Goal: Task Accomplishment & Management: Complete application form

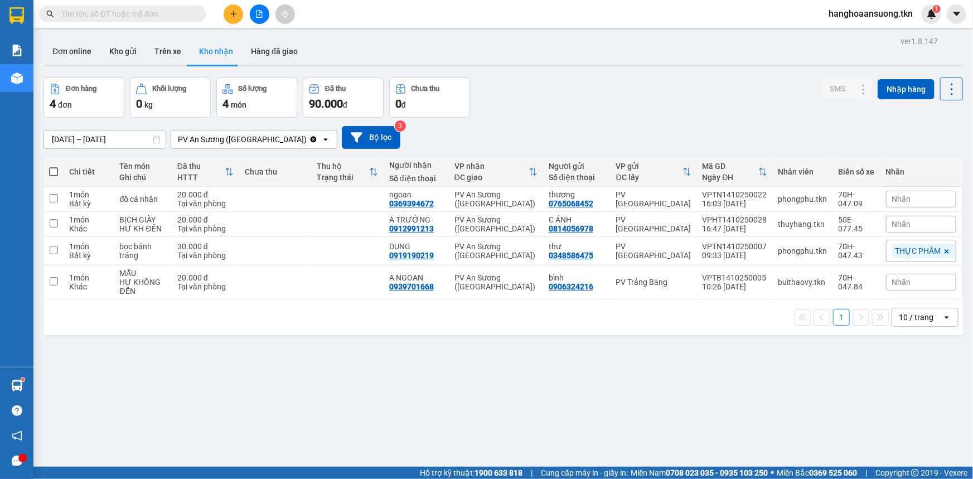
click at [134, 13] on input "text" at bounding box center [127, 14] width 132 height 12
click at [860, 282] on icon at bounding box center [864, 282] width 8 height 8
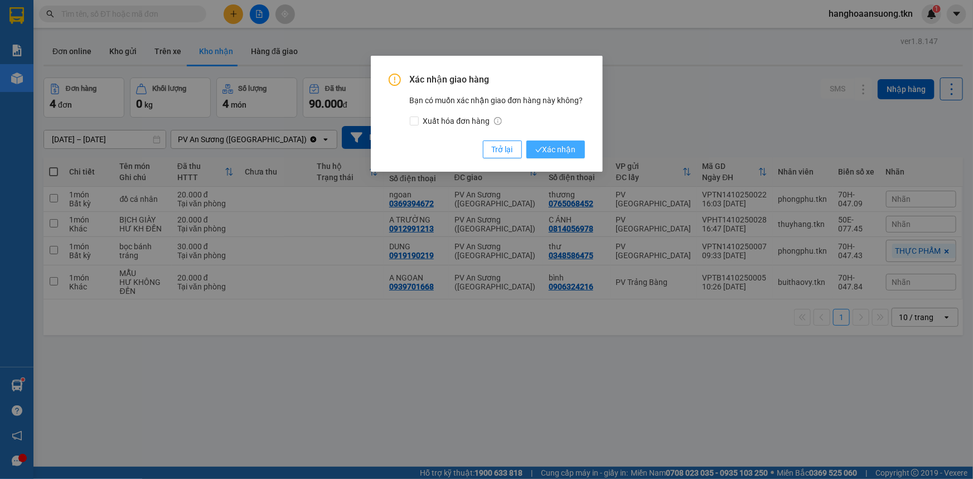
click at [567, 144] on span "Xác nhận" at bounding box center [555, 149] width 41 height 12
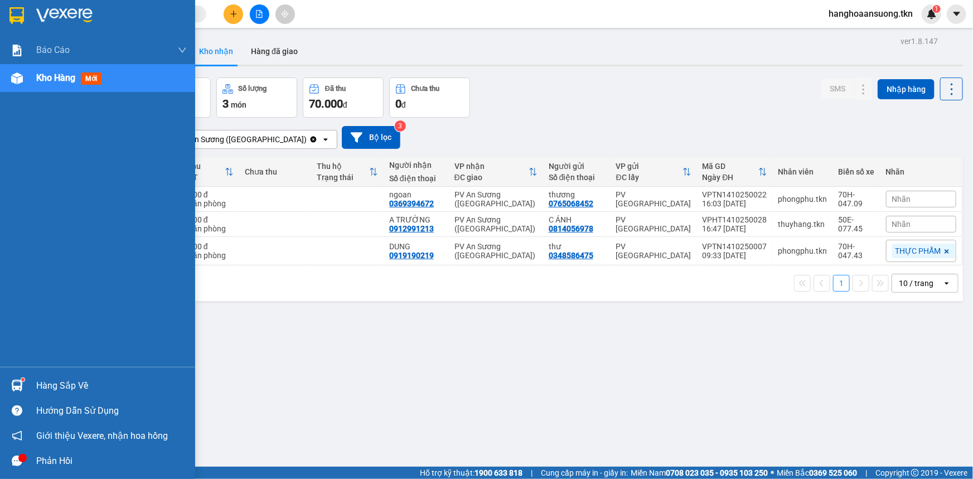
click at [50, 385] on div "Hàng sắp về" at bounding box center [111, 385] width 151 height 17
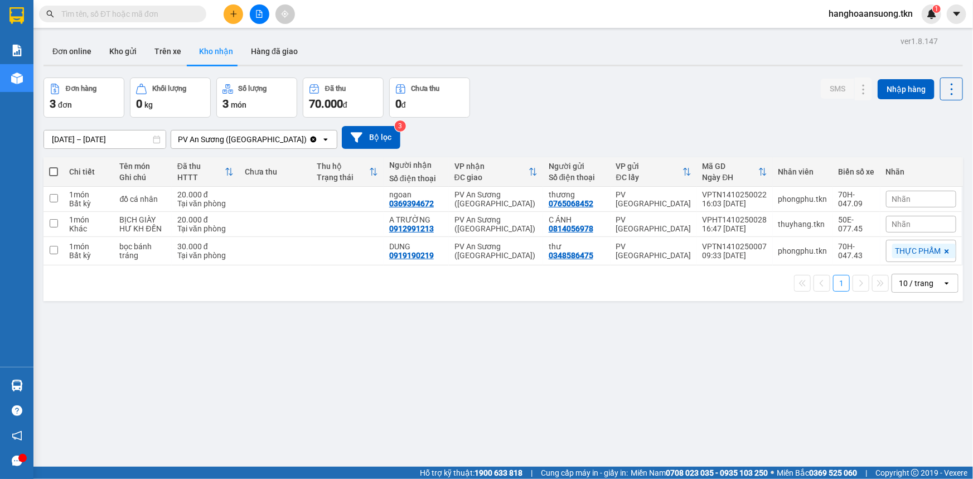
click at [540, 336] on section "Kết quả tìm kiếm ( 0 ) Bộ lọc No Data hanghoaansuong.tkn 1 Báo cáo Mẫu 1: Báo c…" at bounding box center [486, 239] width 973 height 479
click at [239, 20] on button at bounding box center [234, 14] width 20 height 20
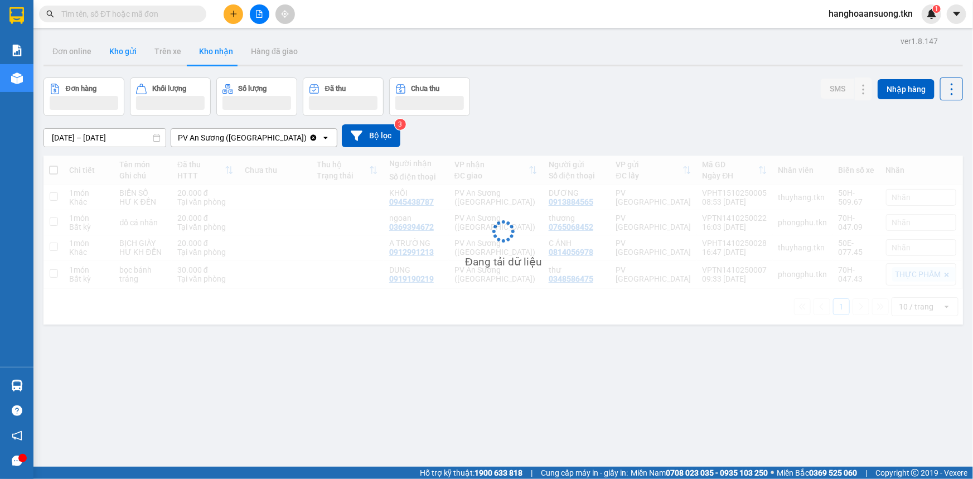
click at [134, 45] on button "Kho gửi" at bounding box center [122, 51] width 45 height 27
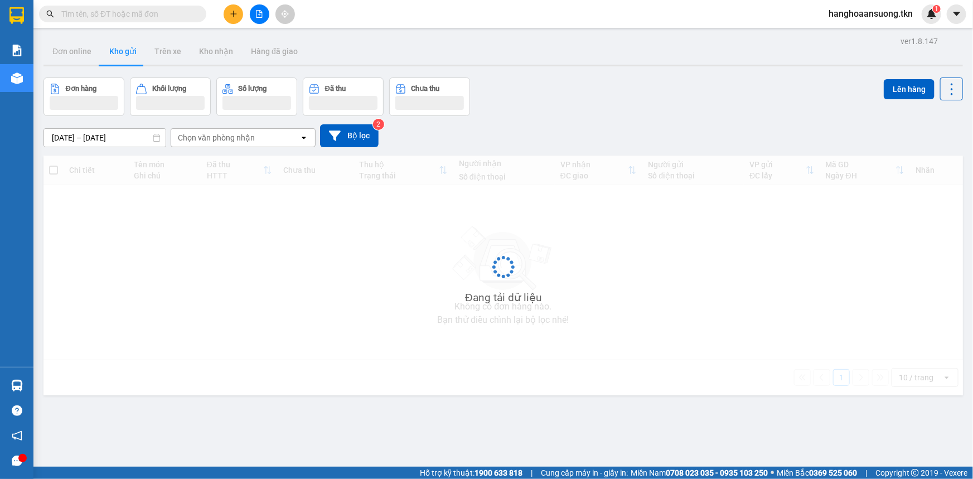
click at [128, 50] on button "Kho gửi" at bounding box center [122, 51] width 45 height 27
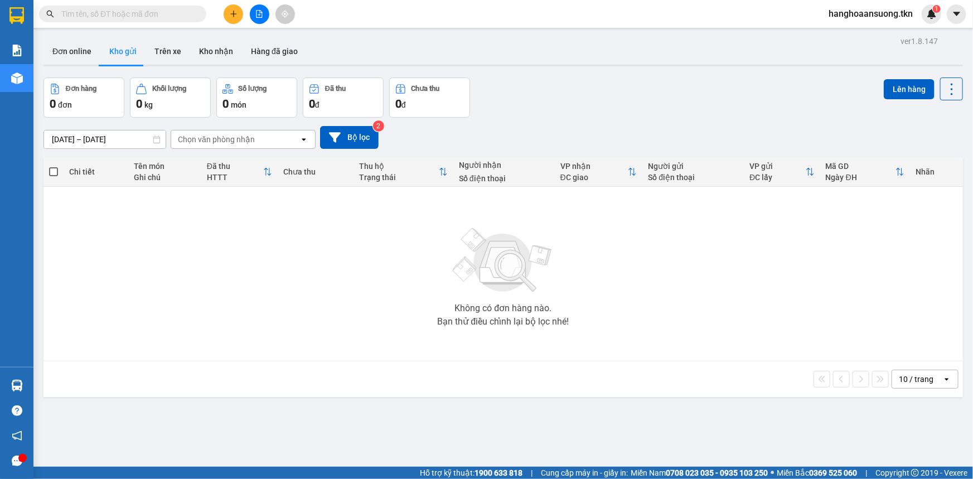
click at [235, 16] on icon "plus" at bounding box center [234, 14] width 8 height 8
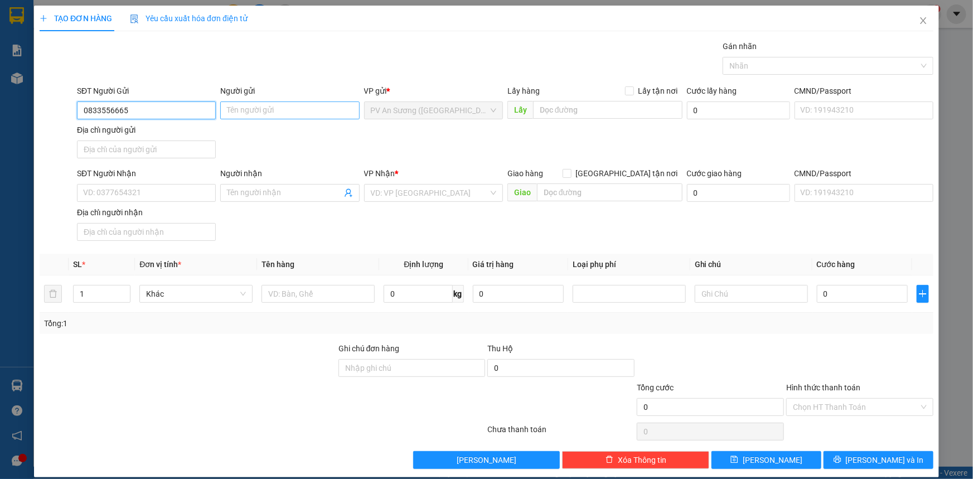
type input "0833556665"
click at [282, 115] on input "Người gửi" at bounding box center [289, 110] width 139 height 18
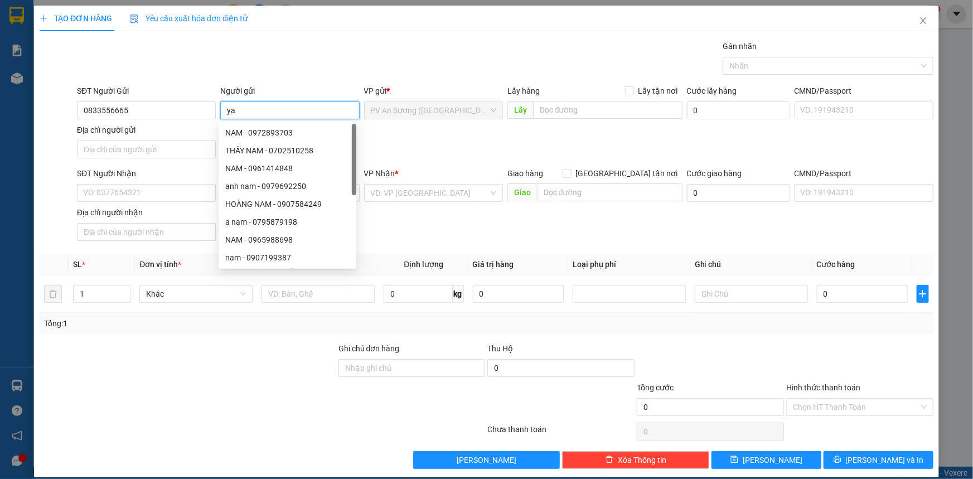
type input "y"
type input "tâm"
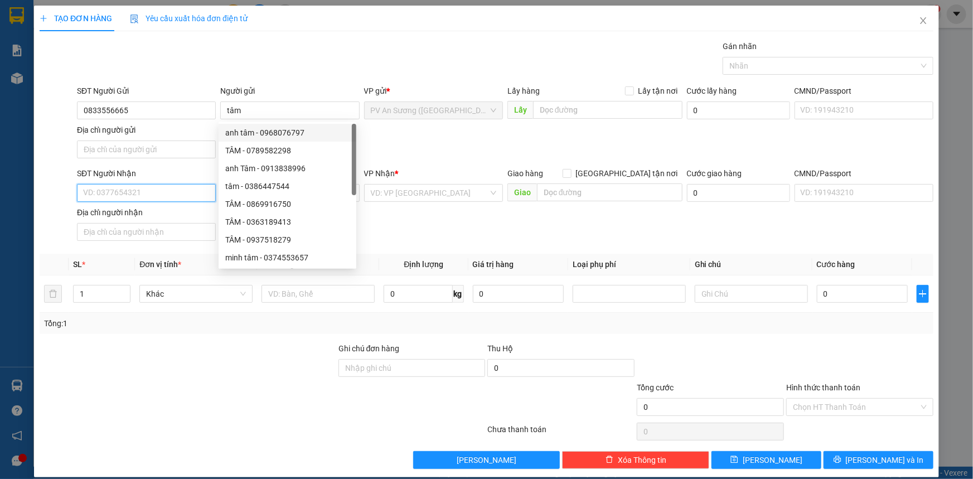
click at [182, 189] on input "SĐT Người Nhận" at bounding box center [146, 193] width 139 height 18
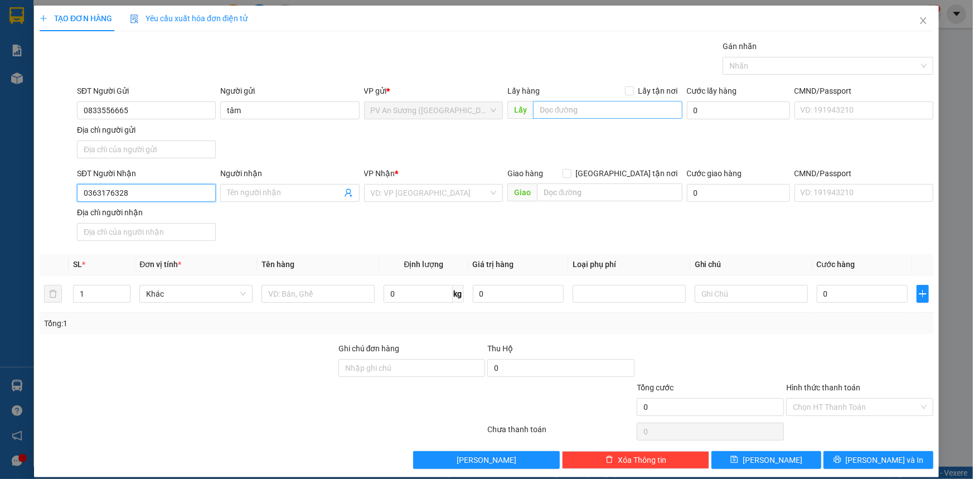
type input "0363176328"
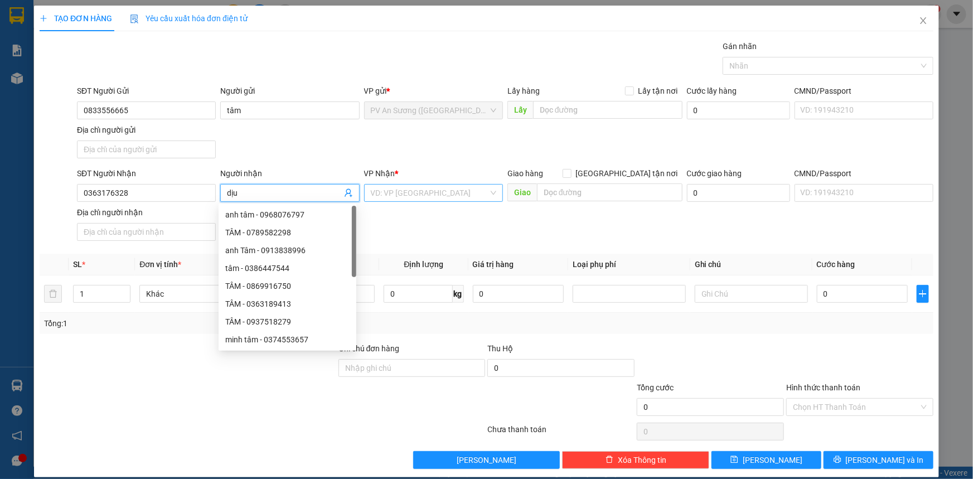
type input "dịu"
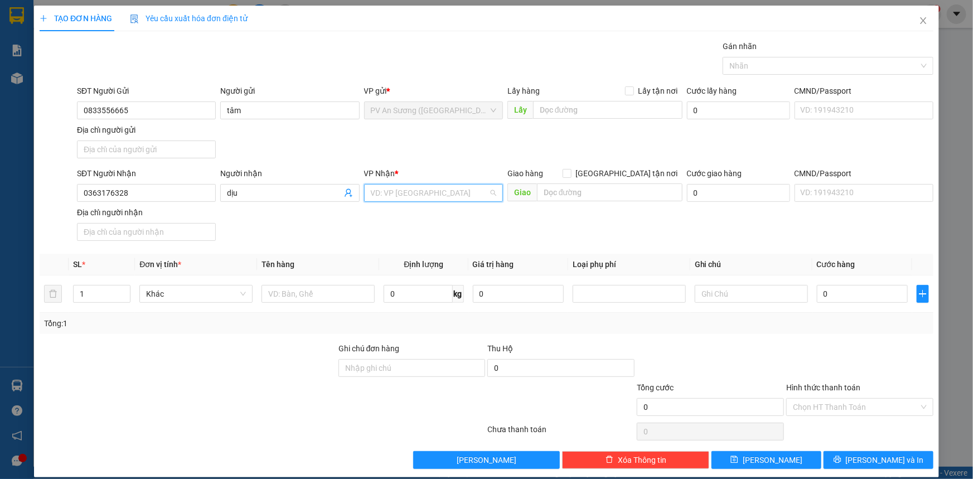
click at [428, 187] on input "search" at bounding box center [430, 193] width 118 height 17
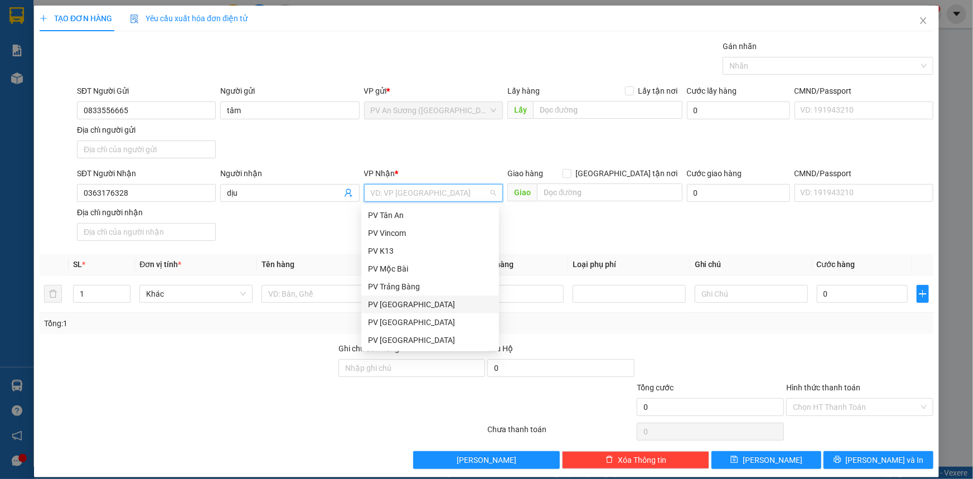
click at [414, 303] on div "PV [GEOGRAPHIC_DATA]" at bounding box center [430, 304] width 124 height 12
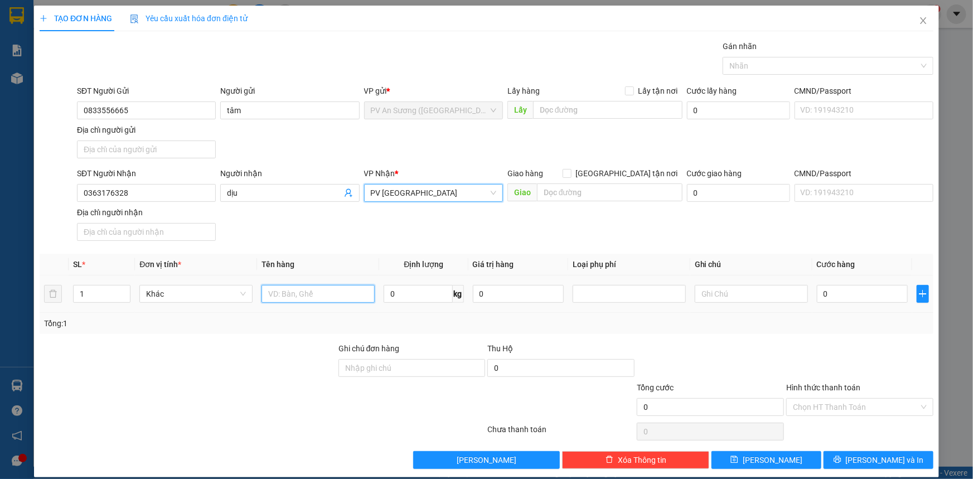
click at [343, 293] on input "text" at bounding box center [318, 294] width 113 height 18
type input "thuốc"
type input "n"
type input "hư không đền"
type input "002"
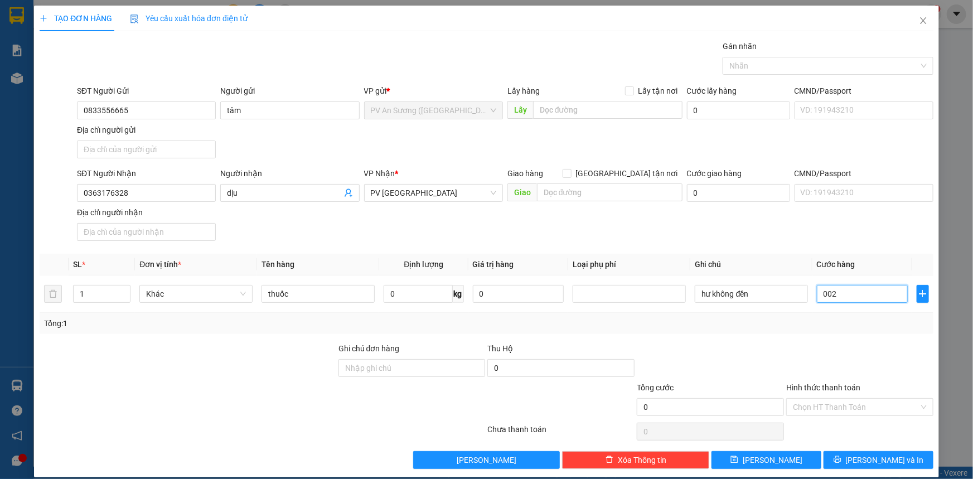
type input "2"
type input "0.020"
type input "20"
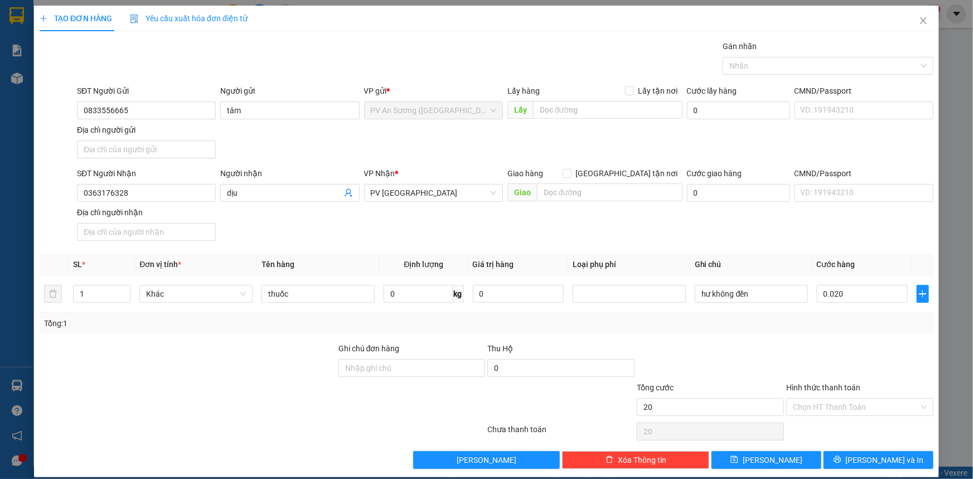
type input "20.000"
click at [835, 395] on div "Hình thức thanh toán" at bounding box center [859, 389] width 147 height 17
click at [842, 398] on div "Chọn HT Thanh Toán" at bounding box center [859, 407] width 147 height 18
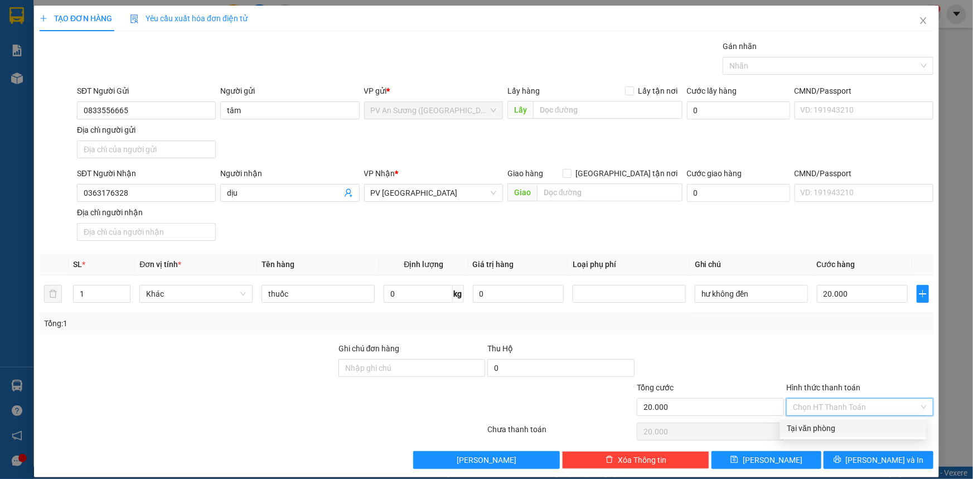
click at [829, 429] on div "Tại văn phòng" at bounding box center [853, 428] width 133 height 12
type input "0"
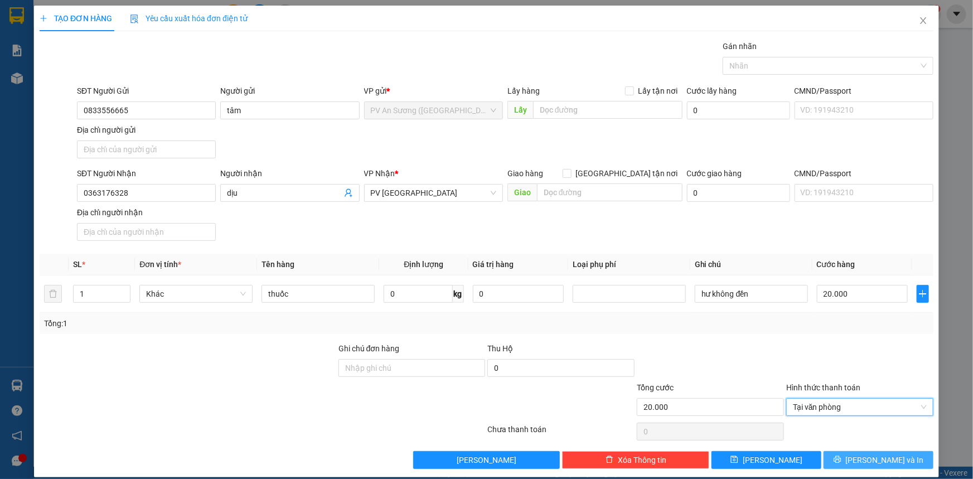
drag, startPoint x: 884, startPoint y: 454, endPoint x: 878, endPoint y: 454, distance: 6.1
click at [883, 456] on span "[PERSON_NAME] và In" at bounding box center [885, 460] width 78 height 12
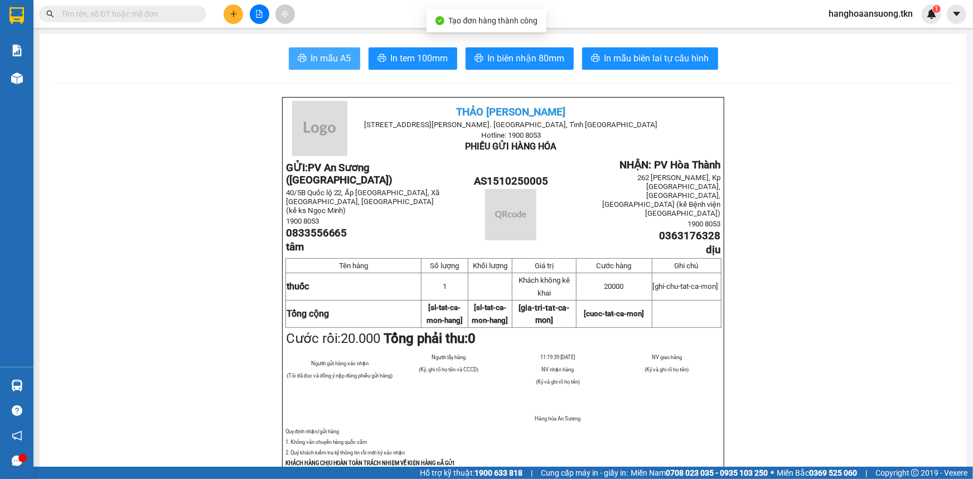
click at [323, 62] on span "In mẫu A5" at bounding box center [331, 58] width 40 height 14
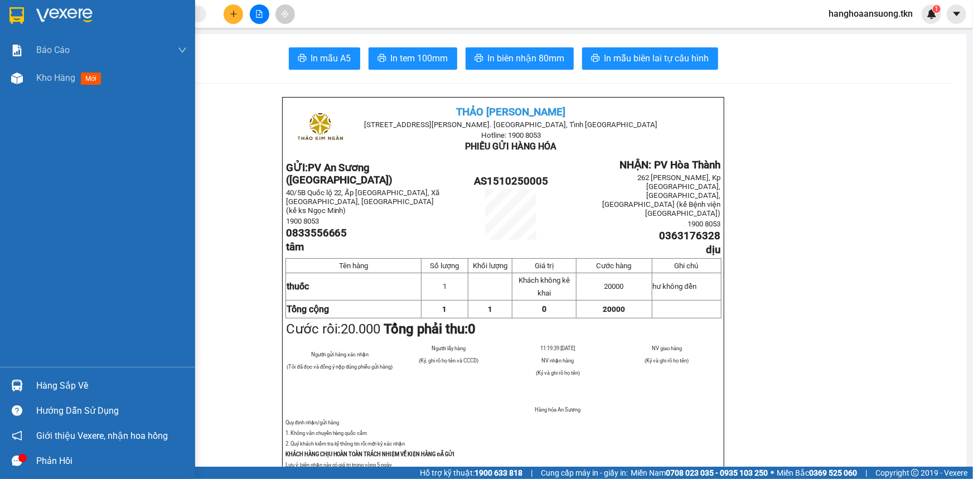
click at [30, 390] on div "Hàng sắp về" at bounding box center [97, 385] width 195 height 25
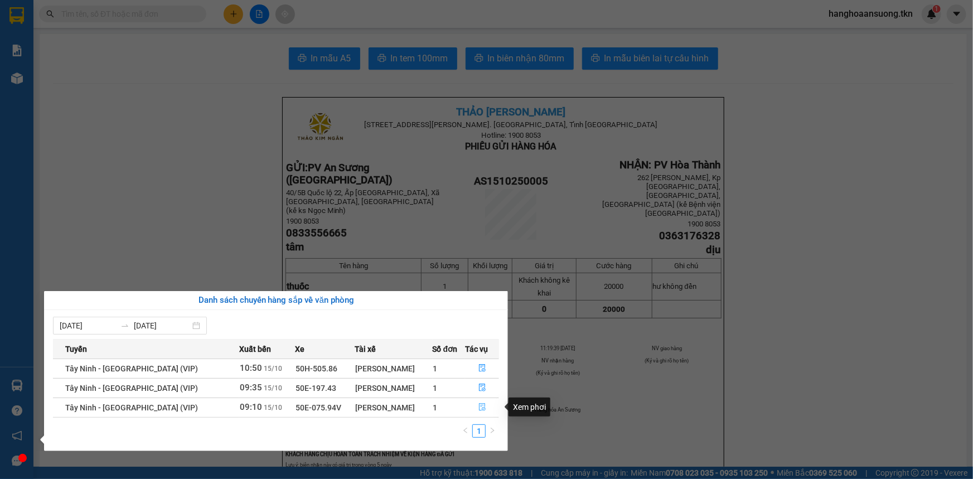
click at [481, 408] on icon "file-done" at bounding box center [482, 407] width 7 height 8
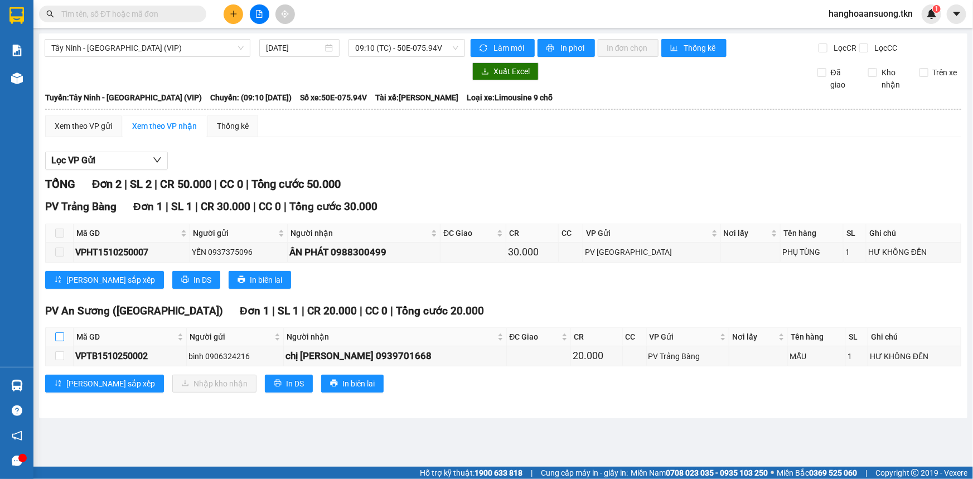
click at [57, 331] on label at bounding box center [59, 337] width 9 height 12
click at [57, 332] on input "checkbox" at bounding box center [59, 336] width 9 height 9
checkbox input "true"
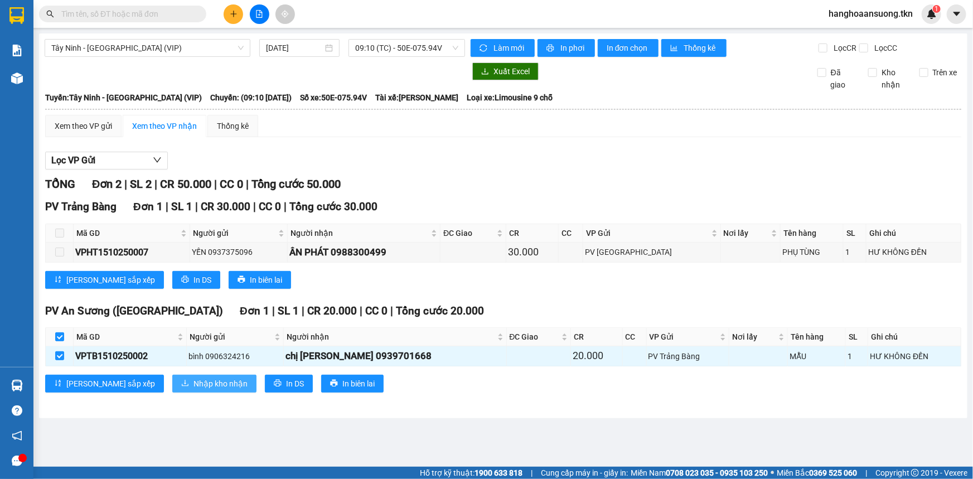
click at [172, 375] on button "Nhập kho nhận" at bounding box center [214, 384] width 84 height 18
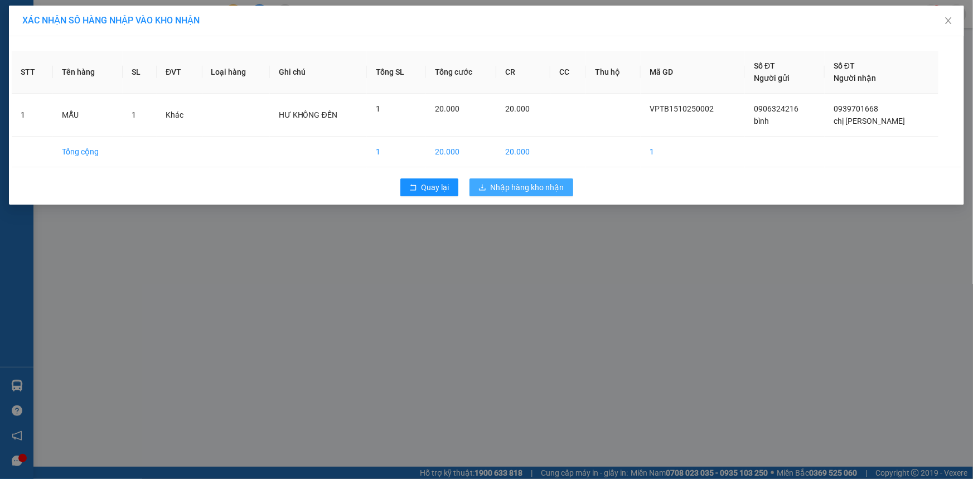
click at [529, 181] on span "Nhập hàng kho nhận" at bounding box center [528, 187] width 74 height 12
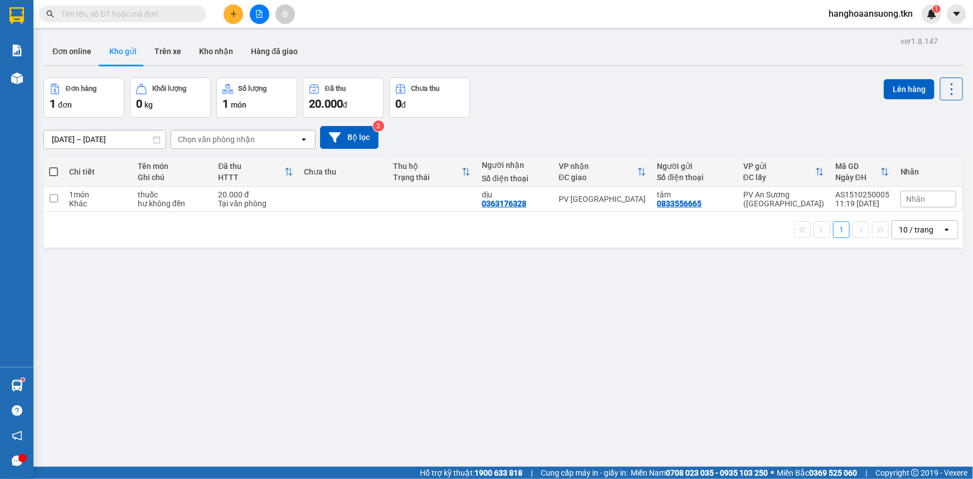
click at [134, 14] on input "text" at bounding box center [127, 14] width 132 height 12
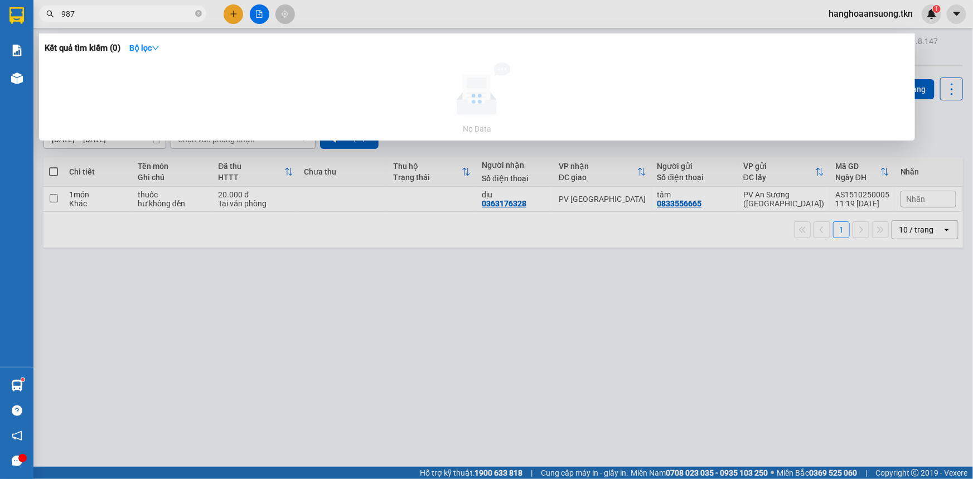
type input "98"
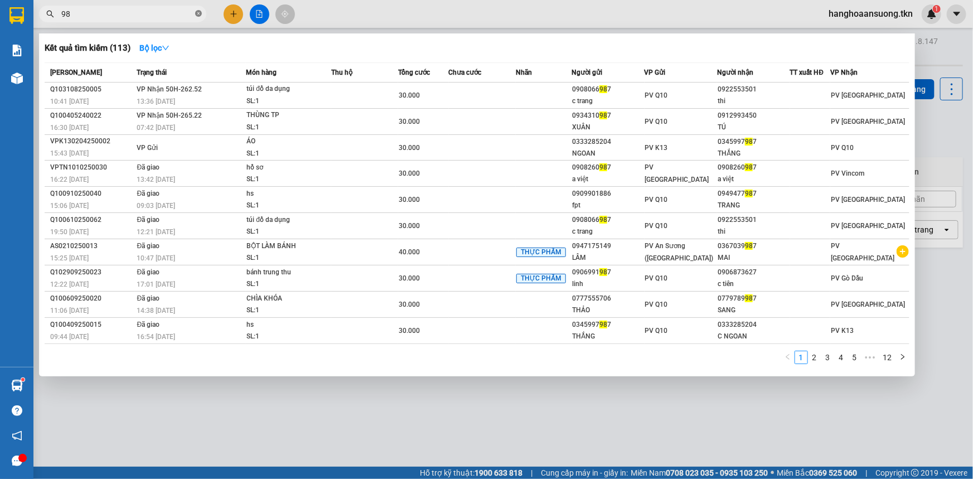
click at [198, 15] on icon "close-circle" at bounding box center [198, 13] width 7 height 7
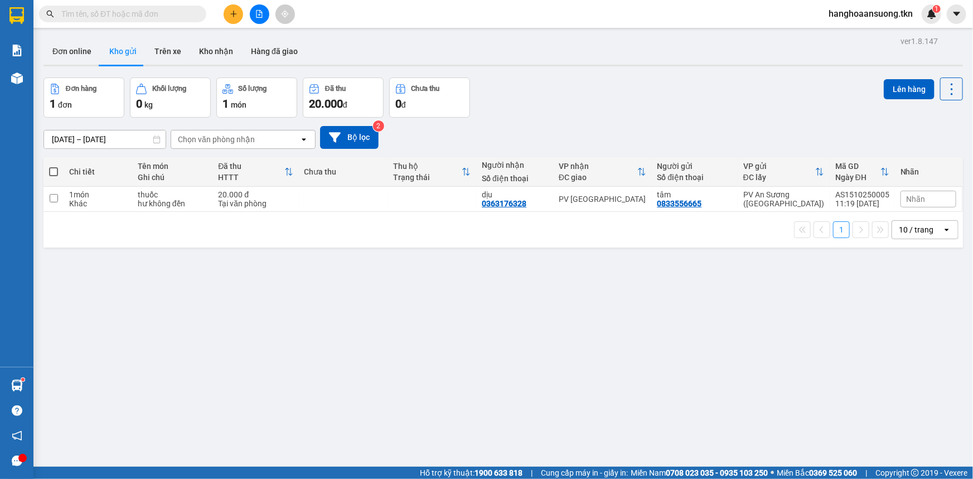
click at [243, 12] on div at bounding box center [259, 14] width 84 height 20
click at [239, 13] on button at bounding box center [234, 14] width 20 height 20
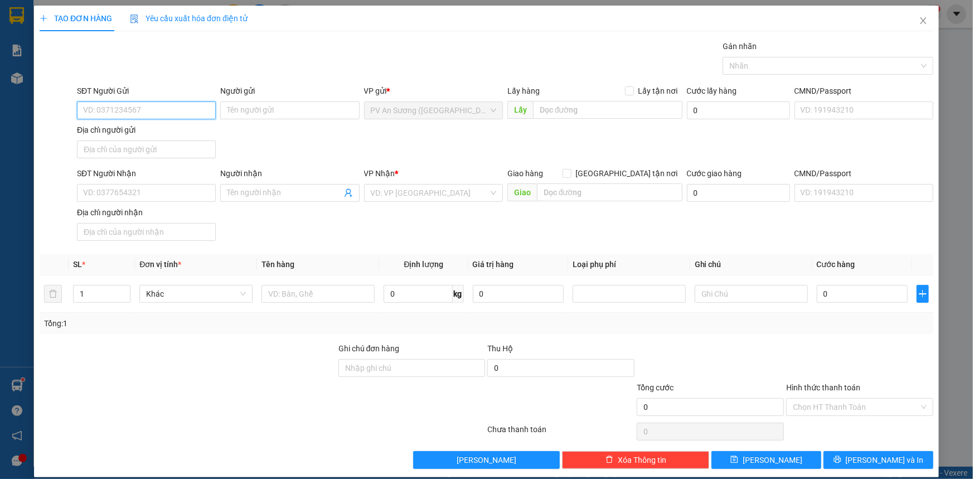
click at [157, 112] on input "SĐT Người Gửi" at bounding box center [146, 110] width 139 height 18
click at [157, 131] on div "0933867985 - QUY" at bounding box center [145, 133] width 124 height 12
type input "0933867985"
type input "QUY"
type input "0396547524"
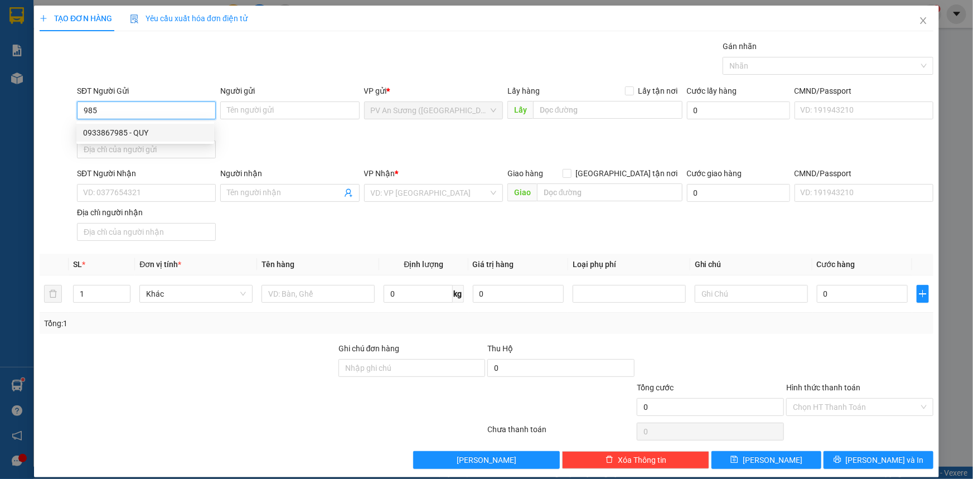
type input "NHƯ Ý"
type input "60.000"
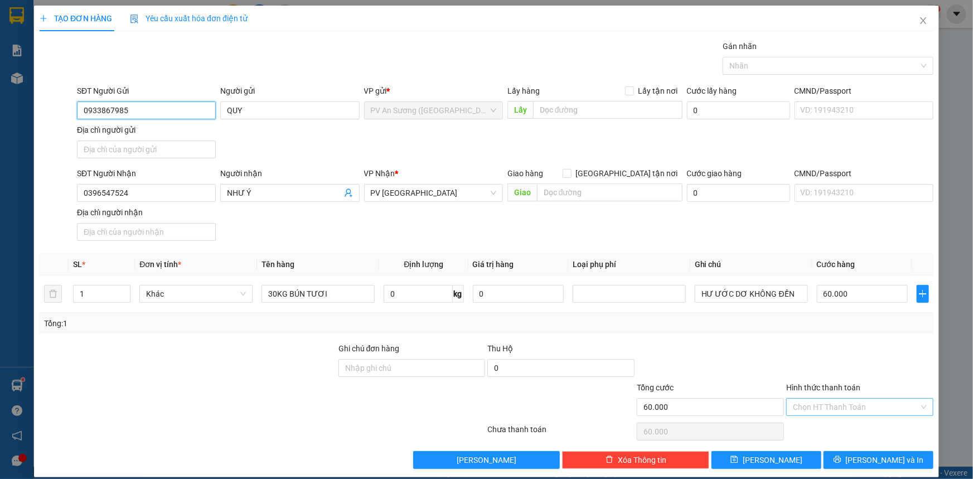
type input "0933867985"
click at [827, 404] on input "Hình thức thanh toán" at bounding box center [856, 407] width 126 height 17
click at [824, 431] on div "Tại văn phòng" at bounding box center [853, 428] width 133 height 12
type input "0"
click at [808, 59] on div at bounding box center [822, 65] width 194 height 13
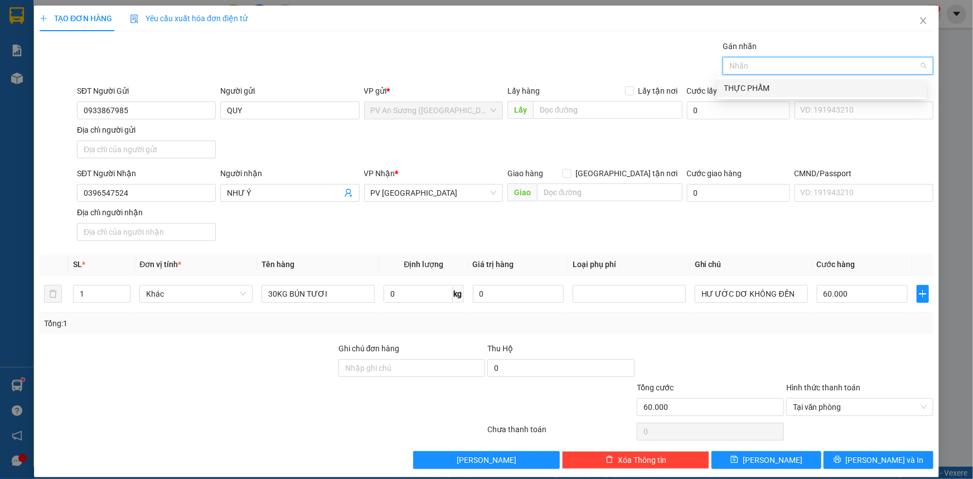
click at [804, 93] on div "THỰC PHẨM" at bounding box center [822, 88] width 196 height 12
click at [845, 463] on button "[PERSON_NAME] và In" at bounding box center [879, 460] width 110 height 18
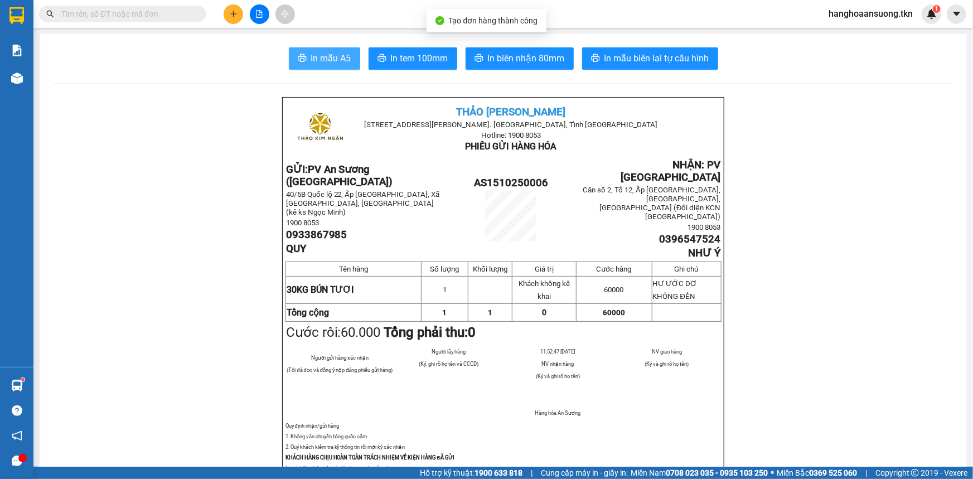
click at [331, 59] on span "In mẫu A5" at bounding box center [331, 58] width 40 height 14
